Goal: Information Seeking & Learning: Learn about a topic

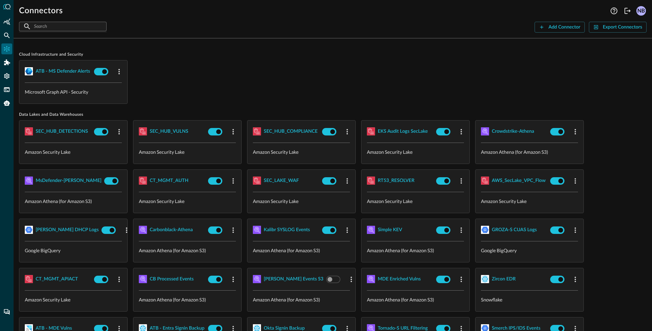
scroll to position [642, 0]
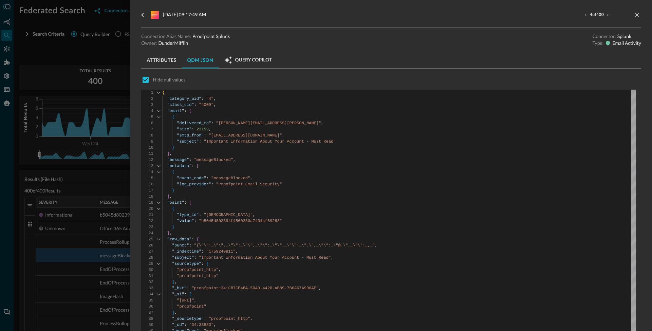
scroll to position [37, 0]
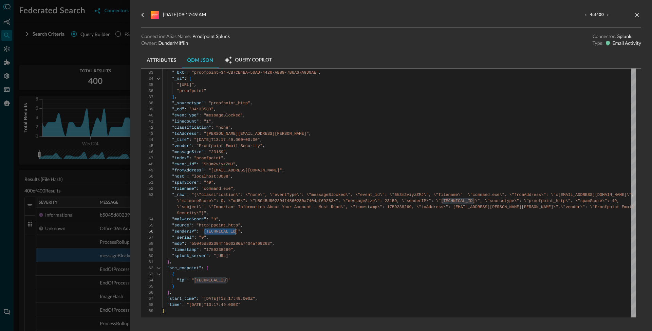
click at [116, 45] on div at bounding box center [326, 165] width 652 height 331
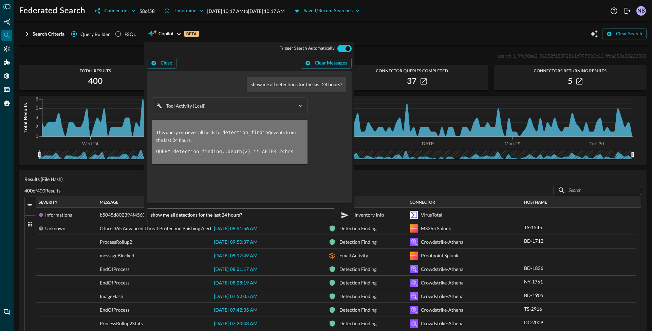
click at [379, 30] on div "Search Criteria Query Builder FSQL Copilot BETA Clear Search" at bounding box center [332, 33] width 627 height 13
click at [367, 36] on div "Search Criteria Query Builder FSQL Copilot BETA Clear Search" at bounding box center [332, 33] width 627 height 13
click at [170, 35] on span "Copilot" at bounding box center [165, 34] width 15 height 8
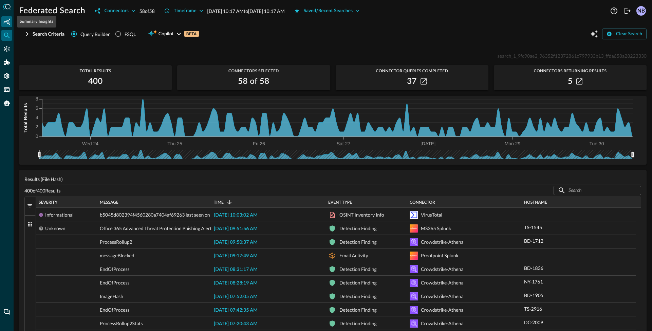
click at [11, 26] on div "Summary Insights" at bounding box center [6, 21] width 11 height 11
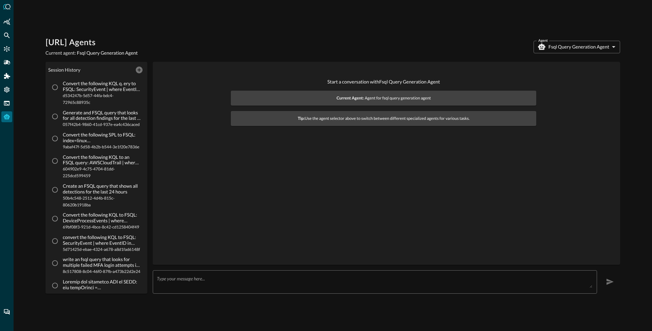
click at [567, 50] on body "Query.AI Agents Current agent: Fsql Query Generation Agent Agent Fsql Query Gen…" at bounding box center [326, 165] width 652 height 331
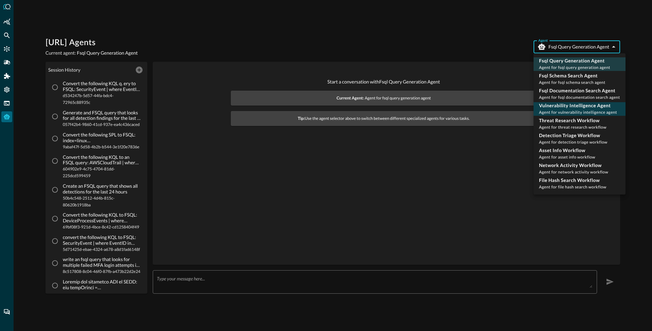
click at [571, 107] on p "Vulnerability Intelligence Agent" at bounding box center [578, 105] width 78 height 7
type input "vulnerability_intelligence_agent"
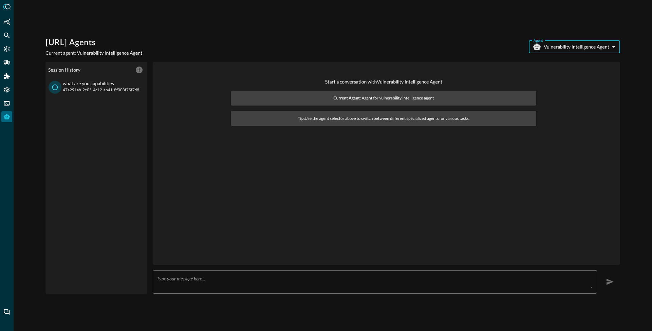
click at [59, 88] on input "what are you capabilities 47a291ab-2e05-4c12-ab41-8f003f75f7d8" at bounding box center [55, 87] width 13 height 13
radio input "true"
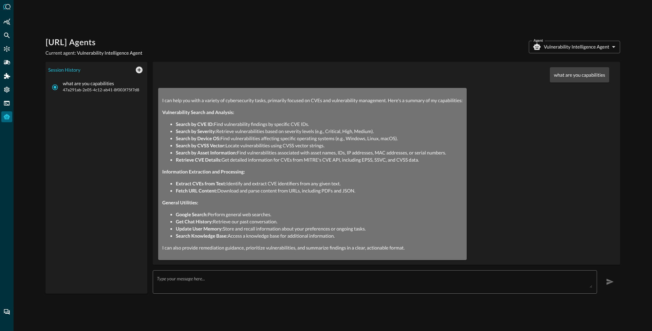
click at [573, 44] on body "Query.AI Agents Current agent: Vulnerability Intelligence Agent Agent Vulnerabi…" at bounding box center [326, 165] width 652 height 331
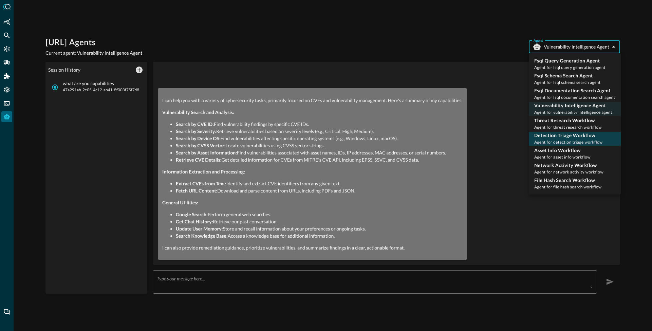
click at [552, 138] on p "Detection Triage Workflow" at bounding box center [568, 135] width 69 height 7
type input "detection_triage_workflow"
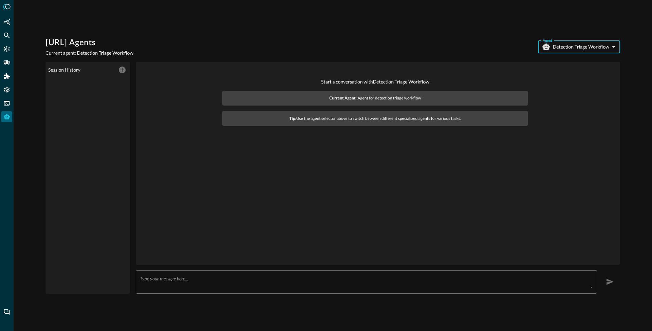
click at [165, 281] on textarea at bounding box center [366, 282] width 452 height 12
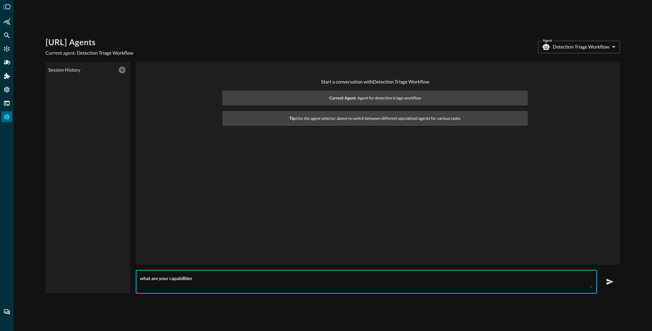
type textarea "what are your capabilities"
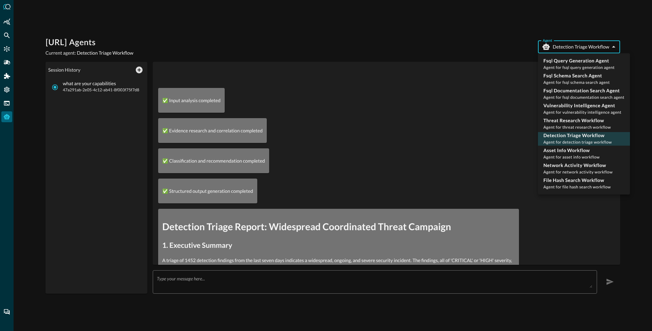
click at [566, 48] on body "Query.AI Agents Current agent: Detection Triage Workflow Agent Detection Triage…" at bounding box center [326, 165] width 652 height 331
click at [557, 110] on span "Agent for vulnerability intelligence agent" at bounding box center [582, 112] width 78 height 5
type input "vulnerability_intelligence_agent"
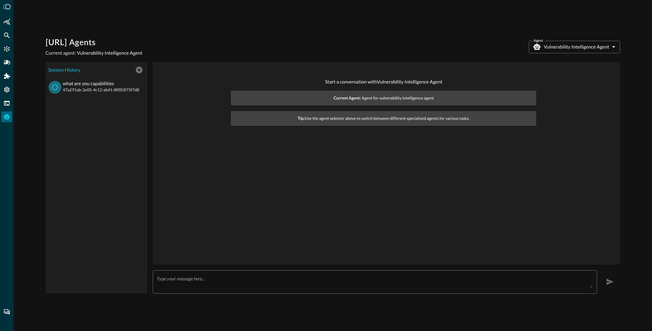
click at [58, 90] on input "what are you capabilities 47a291ab-2e05-4c12-ab41-8f003f75f7d8" at bounding box center [55, 87] width 13 height 13
radio input "true"
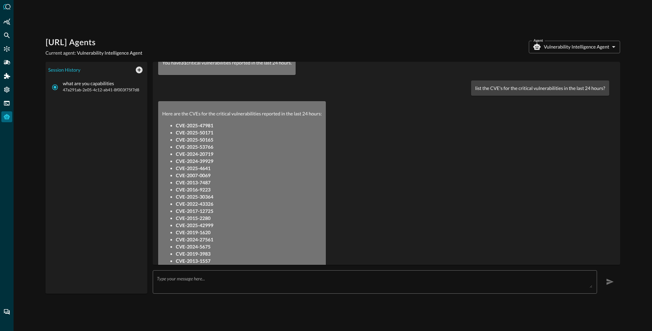
scroll to position [342, 0]
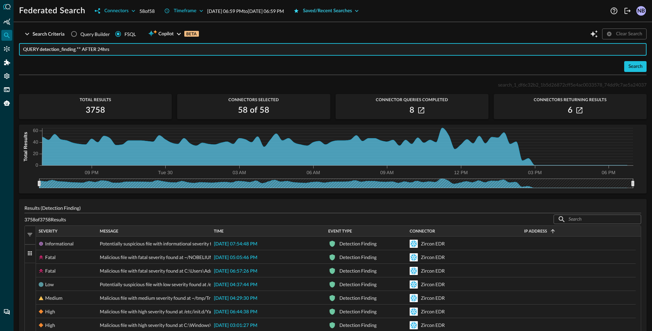
click at [347, 8] on div "Saved/Recent Searches" at bounding box center [327, 11] width 49 height 8
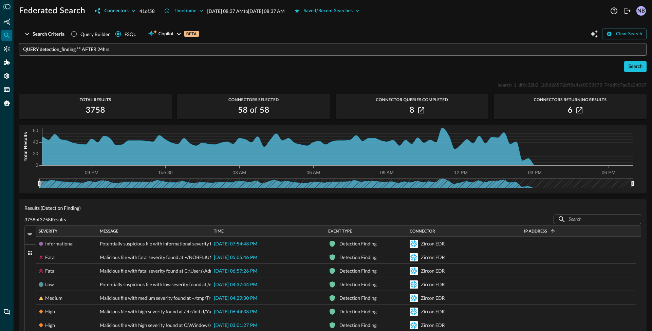
click at [114, 8] on div "Connectors" at bounding box center [116, 11] width 24 height 8
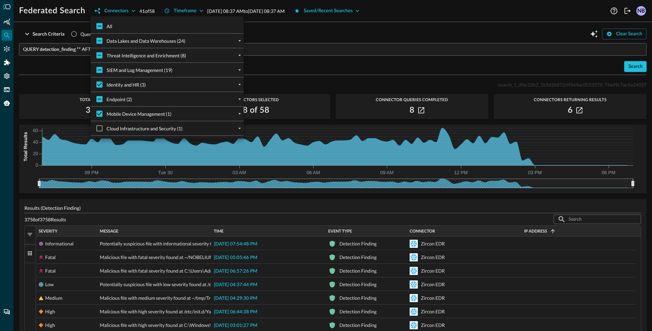
drag, startPoint x: 104, startPoint y: 28, endPoint x: 125, endPoint y: 27, distance: 21.1
click at [103, 28] on input "All" at bounding box center [99, 26] width 14 height 14
checkbox input "true"
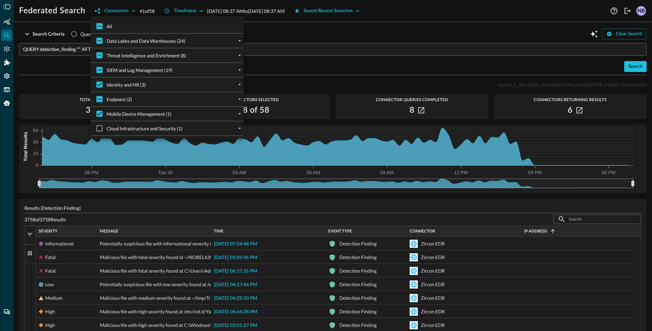
checkbox input "true"
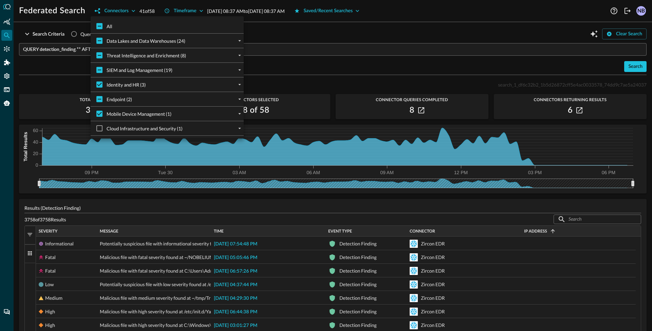
checkbox input "true"
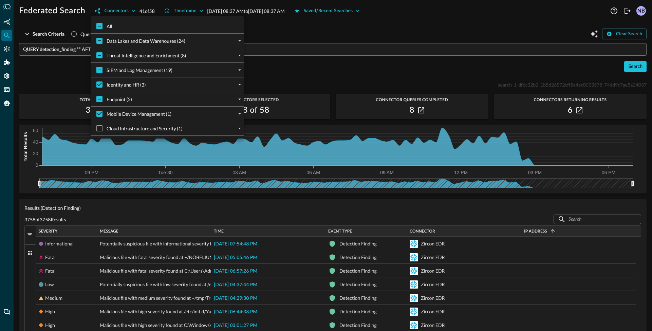
checkbox input "true"
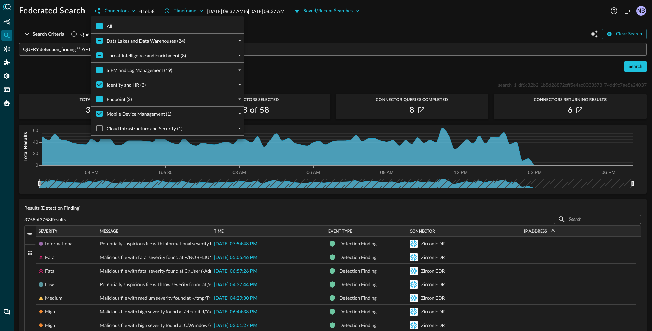
checkbox input "true"
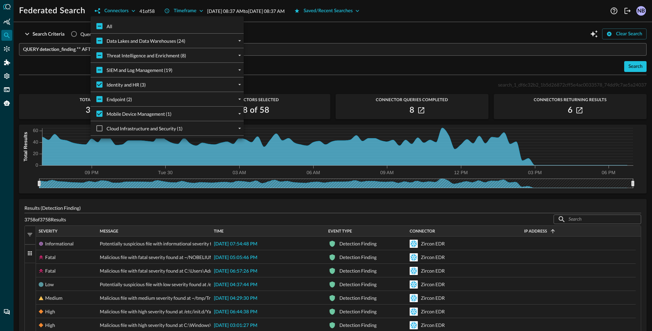
checkbox input "true"
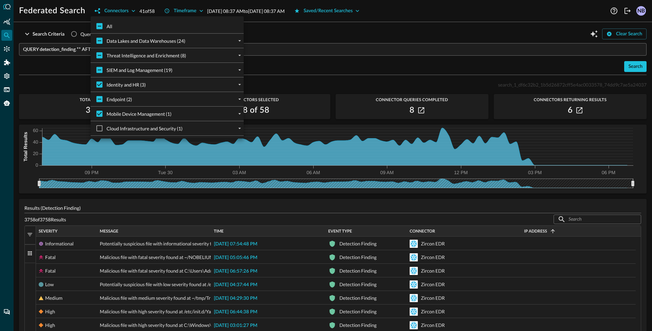
checkbox input "true"
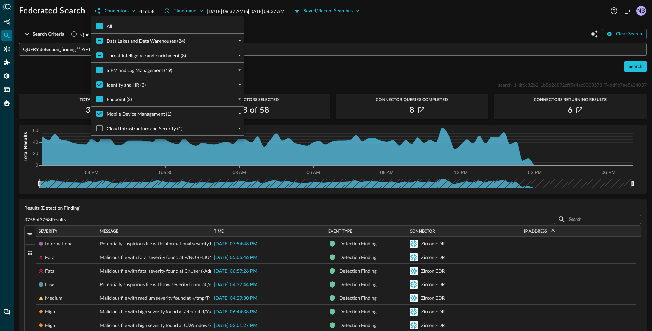
checkbox input "true"
click at [284, 31] on div at bounding box center [326, 165] width 652 height 331
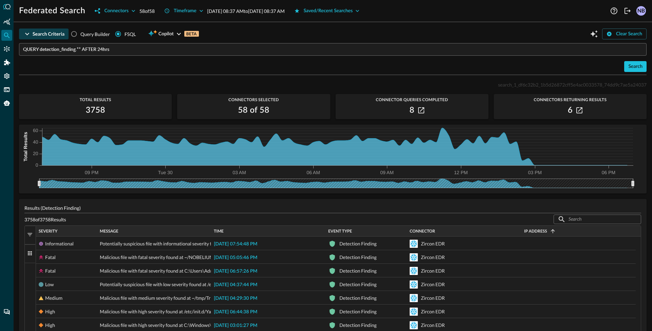
click at [28, 35] on icon "button" at bounding box center [27, 34] width 8 height 8
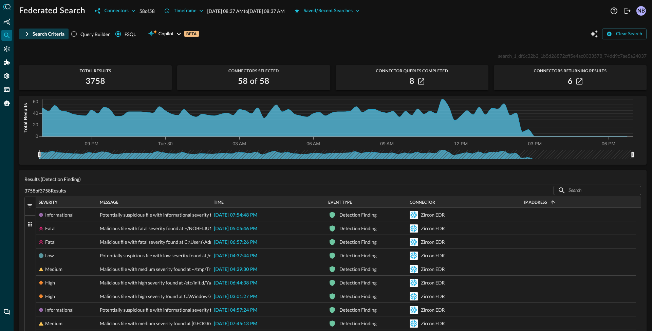
click at [28, 35] on icon "button" at bounding box center [27, 34] width 8 height 8
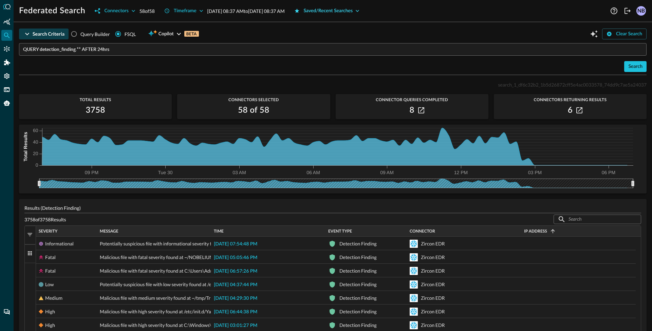
click at [353, 14] on div "Saved/Recent Searches" at bounding box center [328, 11] width 49 height 8
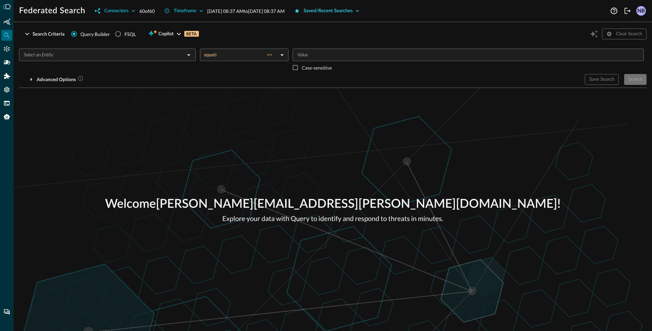
click at [364, 10] on button "Saved/Recent Searches" at bounding box center [327, 10] width 74 height 11
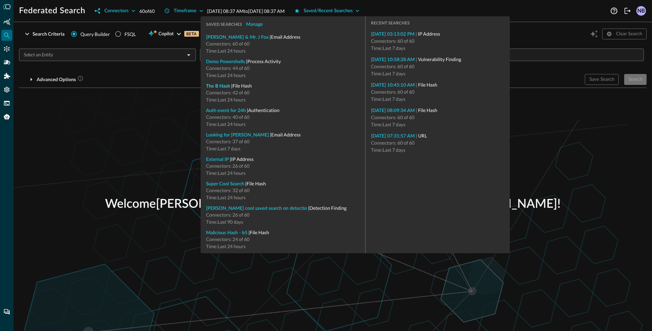
type input "File Hash"
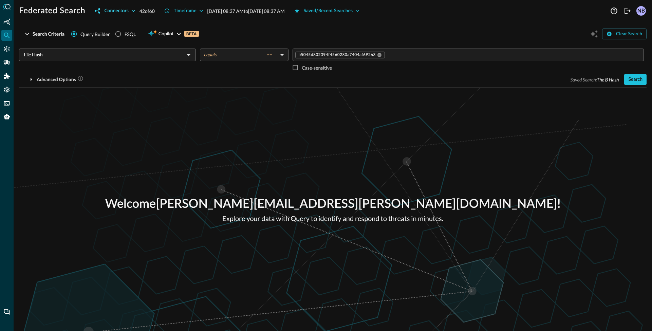
click at [124, 13] on button "Connectors" at bounding box center [115, 10] width 49 height 11
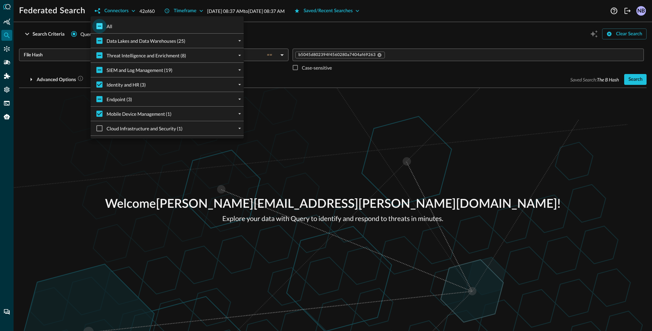
click at [98, 30] on input "All" at bounding box center [99, 26] width 14 height 14
checkbox input "true"
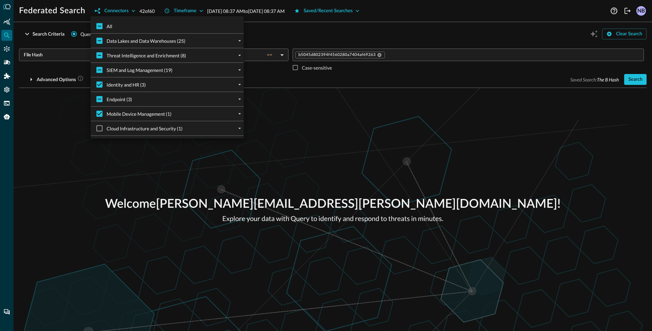
checkbox input "true"
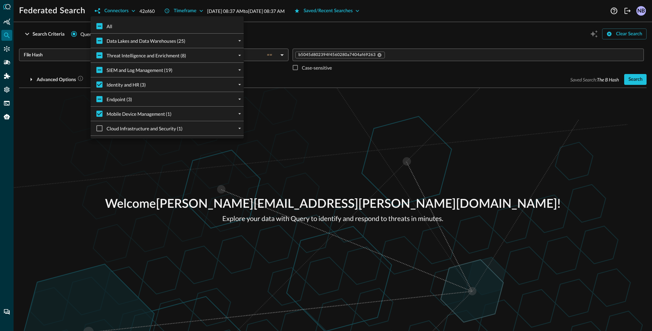
checkbox input "true"
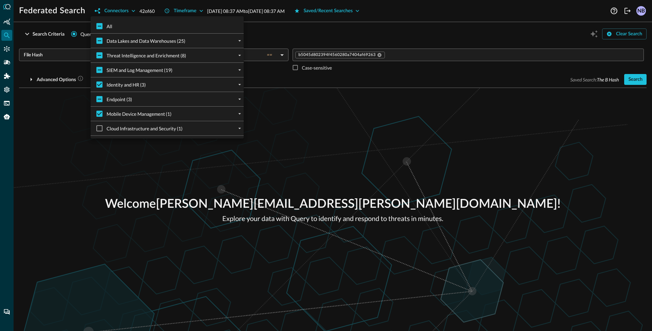
checkbox input "true"
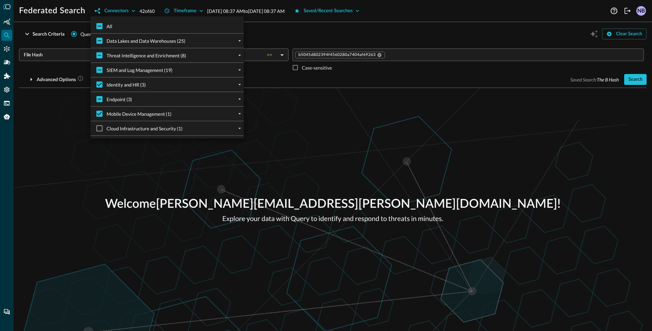
checkbox input "true"
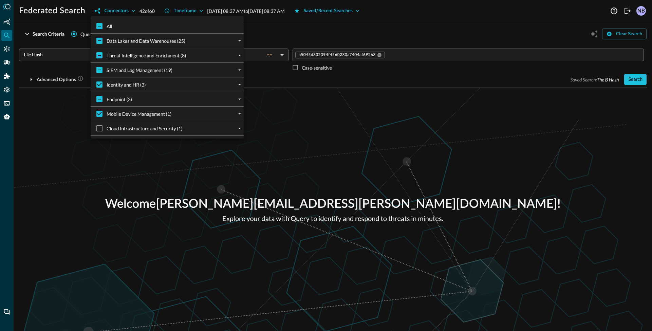
checkbox input "true"
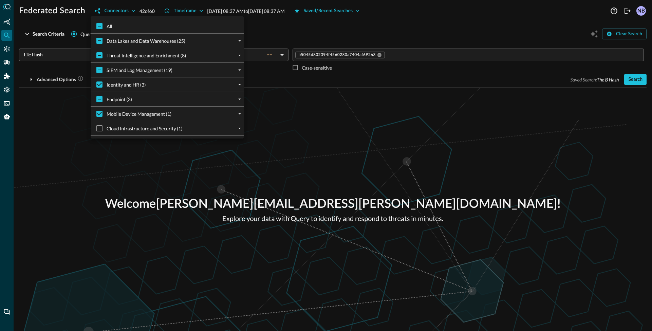
checkbox input "true"
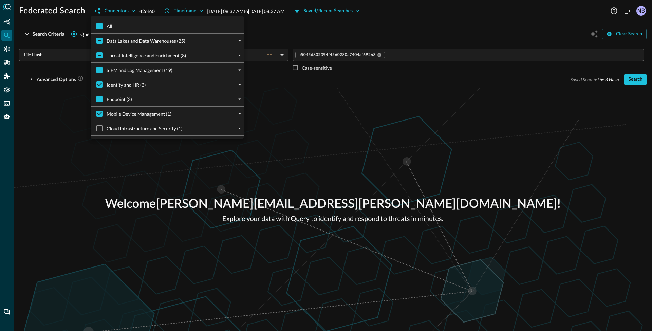
checkbox input "true"
click at [373, 32] on div at bounding box center [326, 165] width 652 height 331
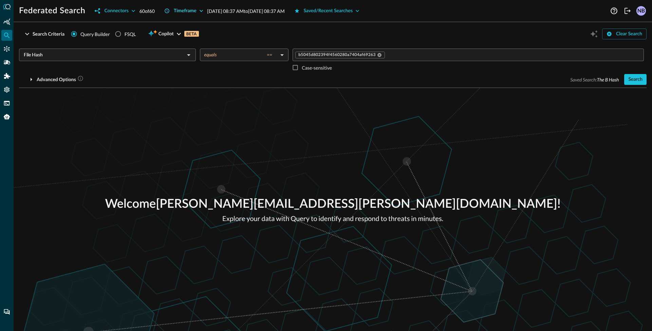
click at [203, 11] on icon "button" at bounding box center [201, 11] width 3 height 2
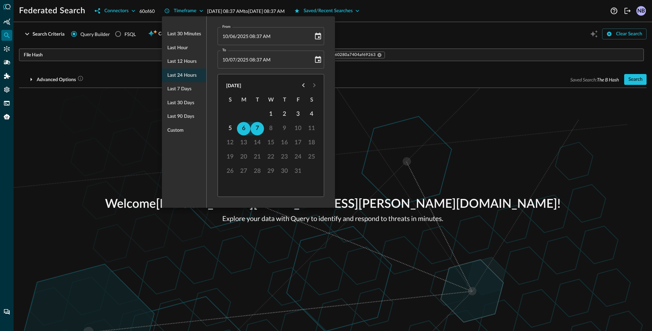
drag, startPoint x: 189, startPoint y: 90, endPoint x: 210, endPoint y: 89, distance: 20.8
click at [189, 90] on span "Last 7 days" at bounding box center [179, 89] width 24 height 8
type input "09/30/2025 08:37 AM"
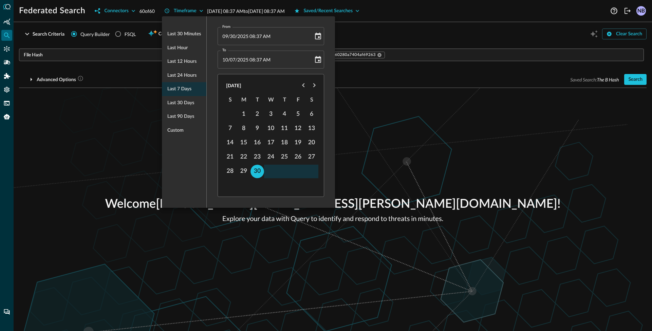
click at [413, 31] on div at bounding box center [326, 165] width 652 height 331
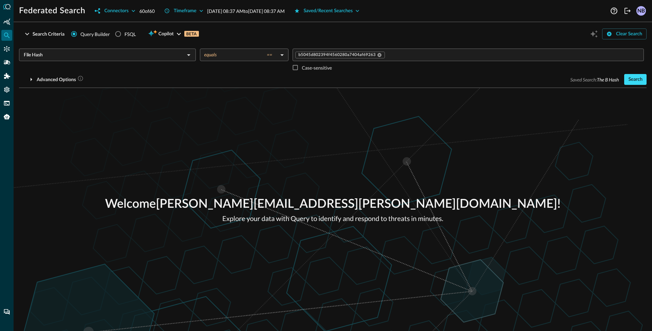
click at [636, 78] on button "Search" at bounding box center [635, 79] width 22 height 11
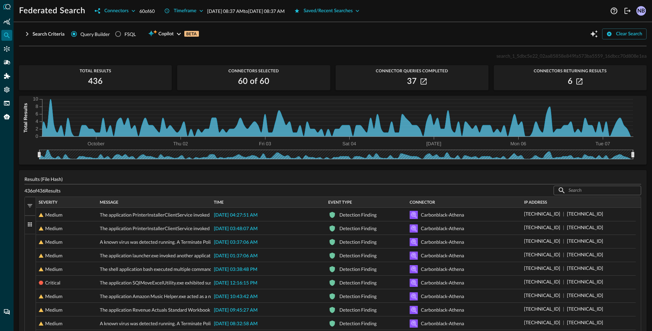
click at [30, 207] on span "button" at bounding box center [30, 206] width 6 height 6
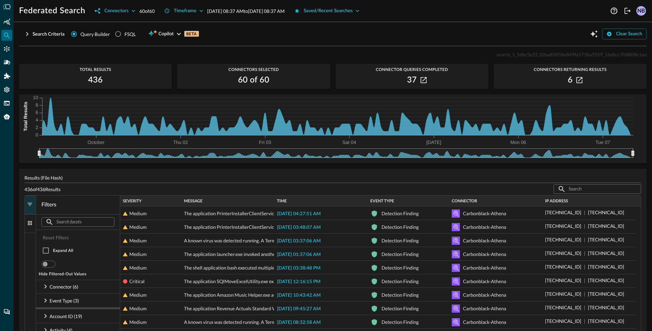
scroll to position [8, 0]
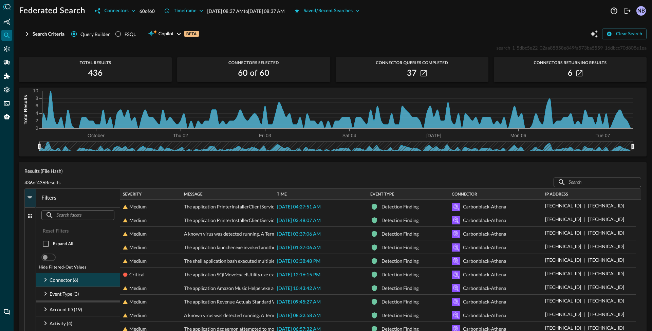
click at [44, 280] on icon at bounding box center [45, 280] width 8 height 8
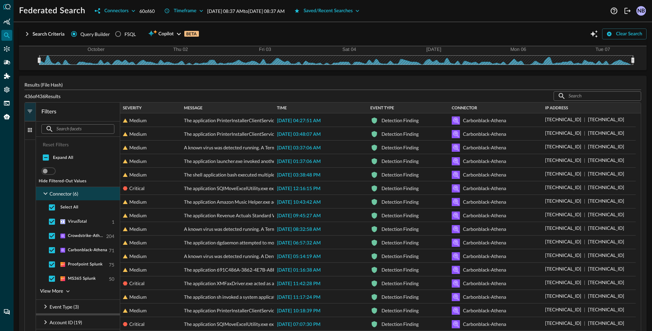
scroll to position [93, 0]
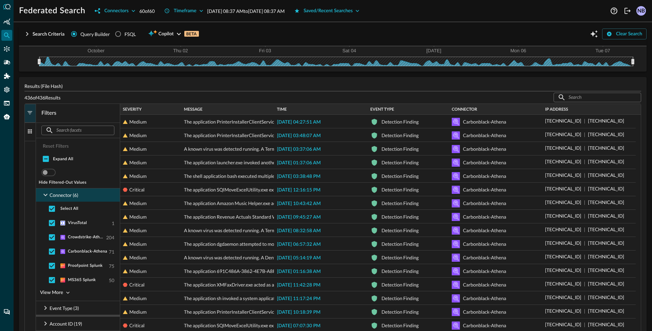
click at [46, 197] on icon at bounding box center [45, 195] width 8 height 8
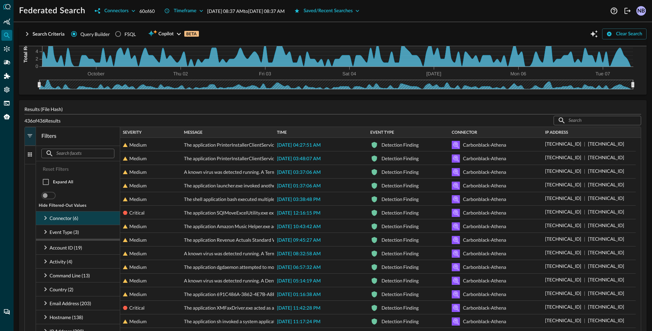
scroll to position [0, 0]
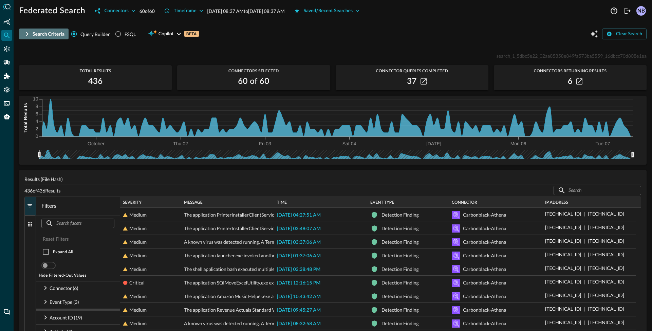
click at [30, 35] on icon "button" at bounding box center [27, 34] width 8 height 8
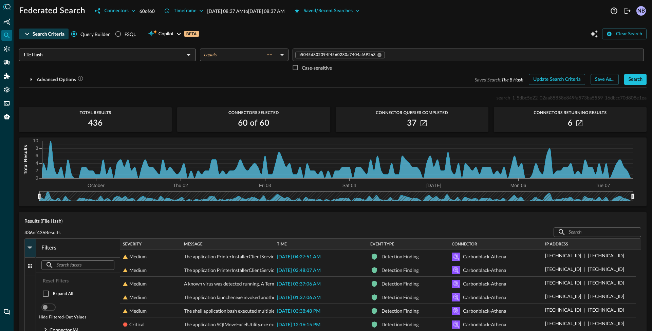
click at [29, 35] on icon "button" at bounding box center [27, 34] width 8 height 8
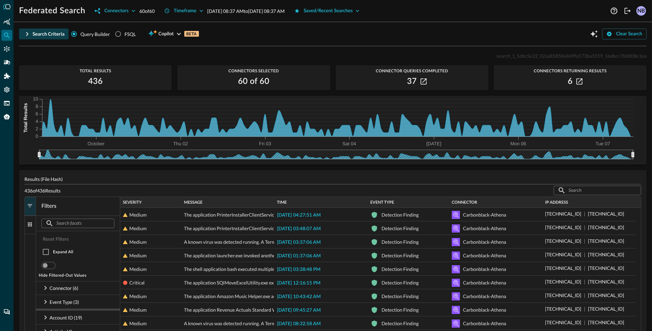
click at [32, 201] on button "Filters" at bounding box center [30, 206] width 11 height 19
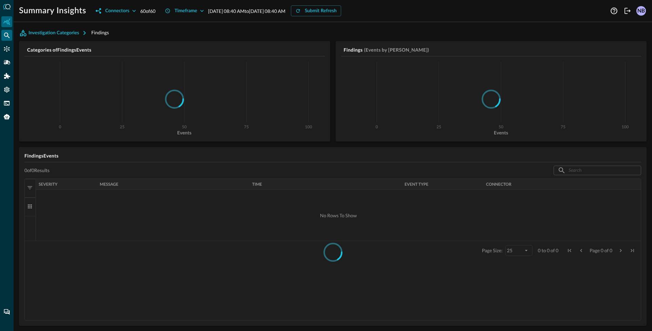
click at [11, 34] on div "Federated Search" at bounding box center [6, 35] width 11 height 11
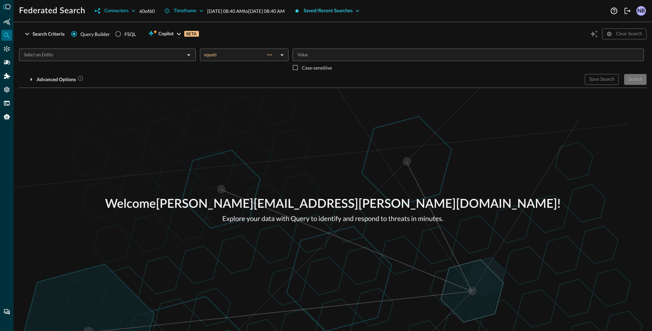
click at [357, 12] on button "Saved/Recent Searches" at bounding box center [327, 10] width 74 height 11
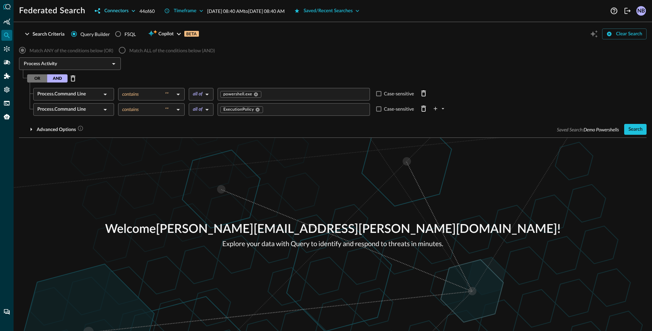
click at [129, 10] on button "Connectors" at bounding box center [115, 10] width 49 height 11
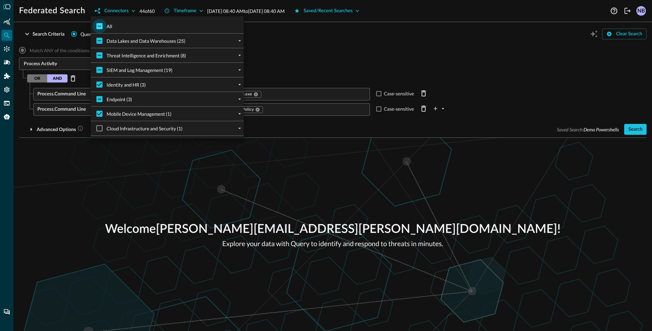
click at [92, 25] on input "All" at bounding box center [99, 26] width 14 height 14
checkbox input "true"
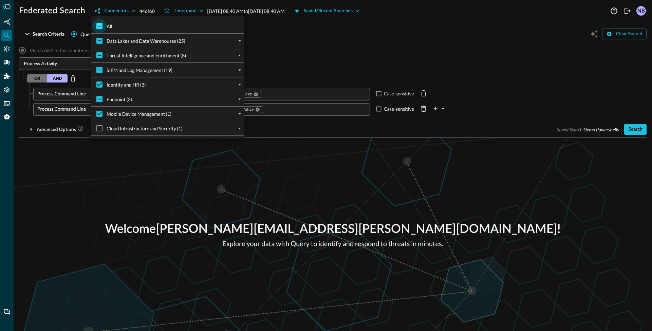
checkbox input "true"
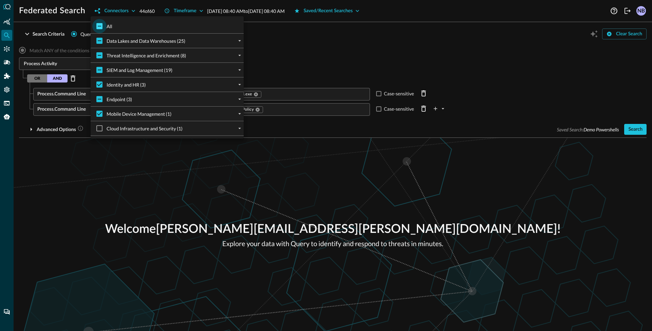
checkbox input "true"
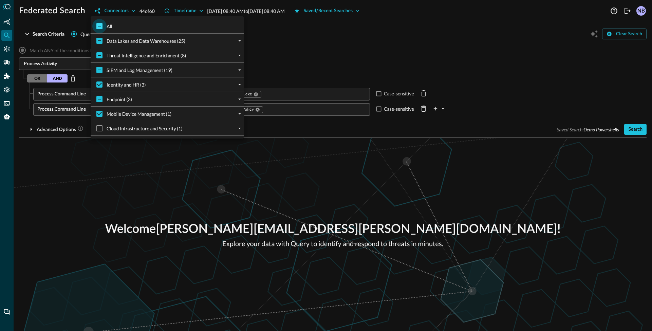
checkbox input "true"
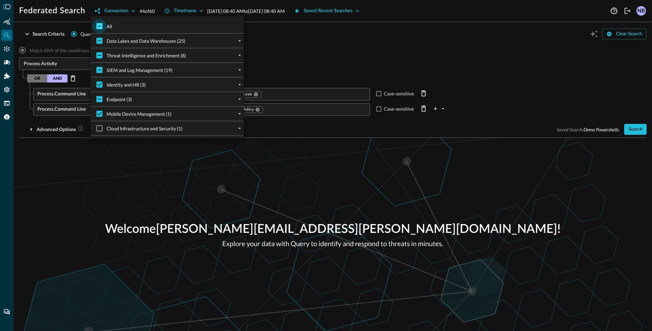
checkbox input "true"
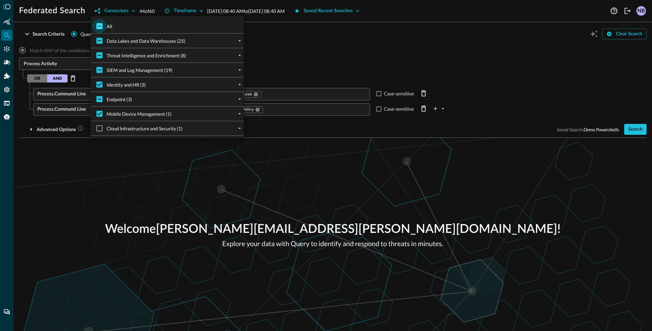
checkbox input "true"
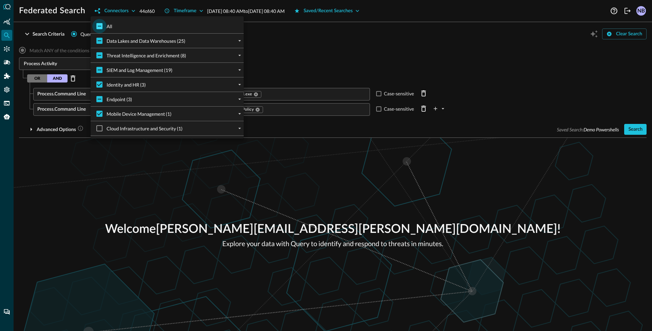
checkbox input "true"
click at [275, 32] on div at bounding box center [326, 165] width 652 height 331
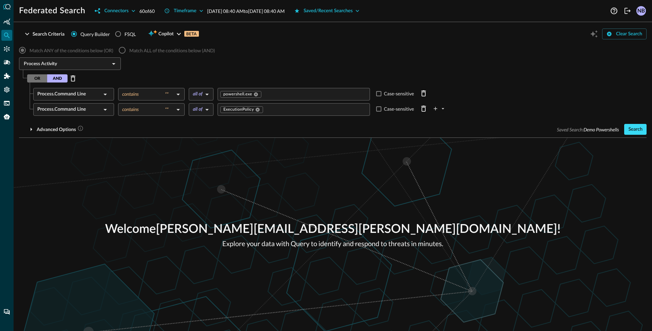
click at [637, 130] on button "Search" at bounding box center [635, 129] width 22 height 11
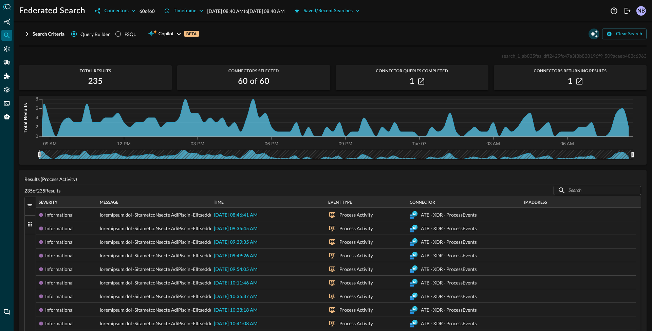
click at [590, 36] on icon "Open Query Copilot" at bounding box center [594, 34] width 8 height 8
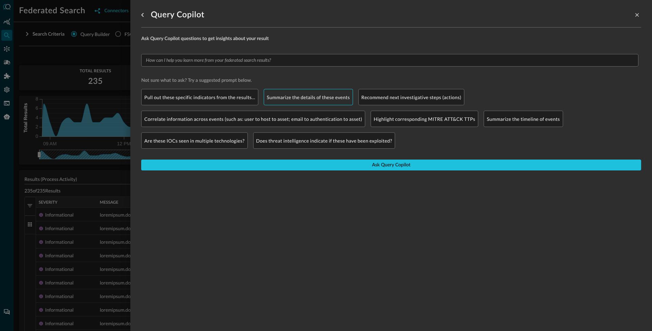
click at [296, 96] on p "Summarize the details of these events" at bounding box center [308, 97] width 83 height 7
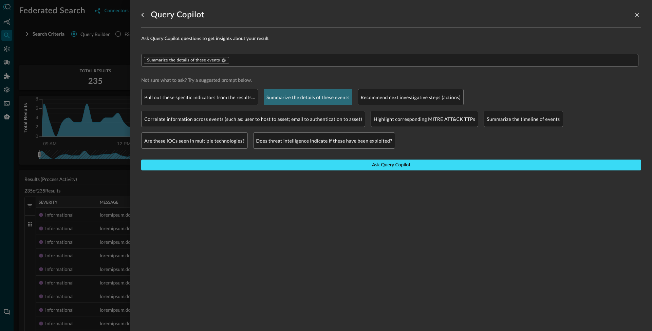
click at [340, 168] on button "Ask Query Copilot" at bounding box center [391, 164] width 500 height 11
